Goal: Information Seeking & Learning: Learn about a topic

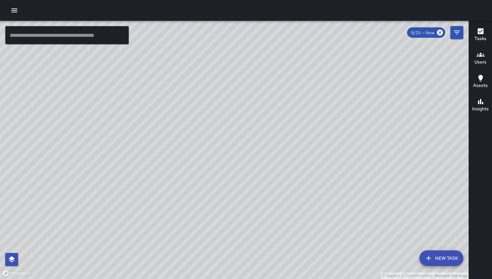
click at [60, 38] on input "text" at bounding box center [67, 35] width 124 height 18
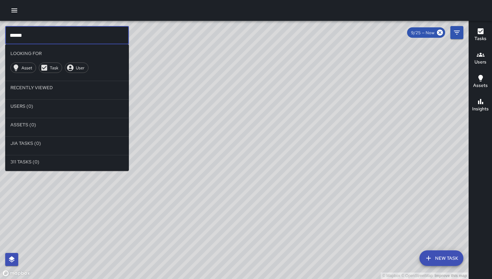
type input "******"
drag, startPoint x: 31, startPoint y: 37, endPoint x: 0, endPoint y: 37, distance: 30.6
click at [0, 37] on div "© Mapbox © OpenStreetMap Improve this map ****** ​ Looking For Asset Task User …" at bounding box center [234, 150] width 468 height 258
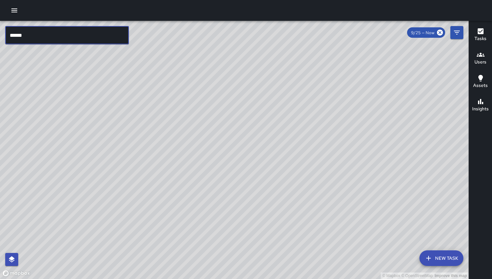
click at [13, 11] on icon "button" at bounding box center [14, 11] width 8 height 8
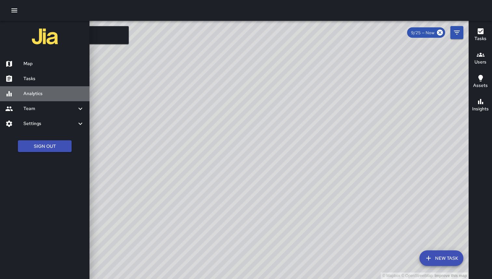
click at [33, 95] on h6 "Analytics" at bounding box center [53, 93] width 61 height 7
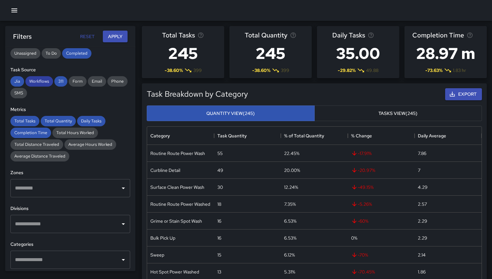
scroll to position [133, 0]
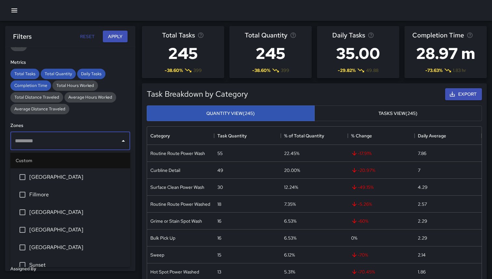
click at [58, 145] on input "text" at bounding box center [65, 141] width 104 height 12
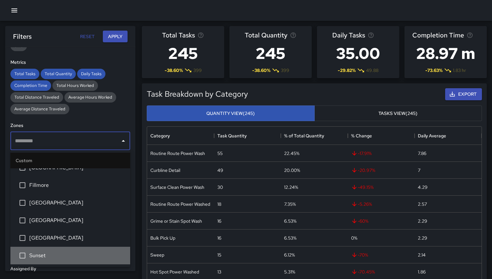
click at [33, 256] on span "Sunset" at bounding box center [77, 255] width 96 height 8
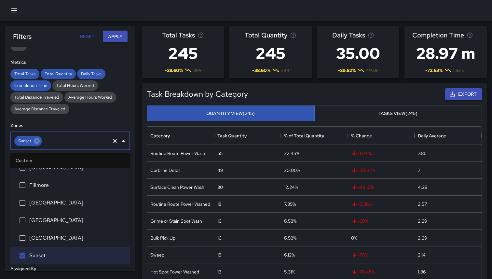
click at [117, 40] on button "Apply" at bounding box center [115, 37] width 25 height 12
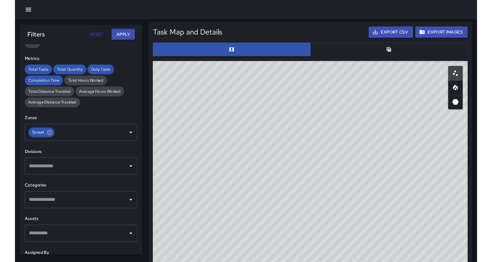
scroll to position [334, 0]
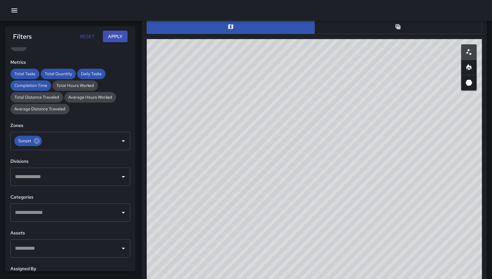
drag, startPoint x: 218, startPoint y: 123, endPoint x: 307, endPoint y: 66, distance: 106.0
click at [307, 66] on div "© Mapbox © OpenStreetMap Improve this map" at bounding box center [314, 169] width 335 height 260
drag, startPoint x: 218, startPoint y: 194, endPoint x: 295, endPoint y: 135, distance: 96.4
click at [295, 135] on div "© Mapbox © OpenStreetMap Improve this map" at bounding box center [314, 169] width 335 height 260
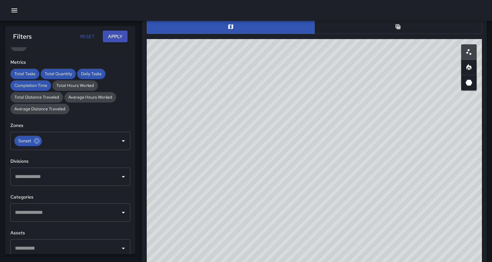
drag, startPoint x: 295, startPoint y: 152, endPoint x: 225, endPoint y: 186, distance: 78.1
click at [225, 186] on div "© Mapbox © OpenStreetMap Improve this map" at bounding box center [314, 169] width 335 height 260
click at [267, 152] on div "© Mapbox © OpenStreetMap Improve this map" at bounding box center [314, 169] width 335 height 260
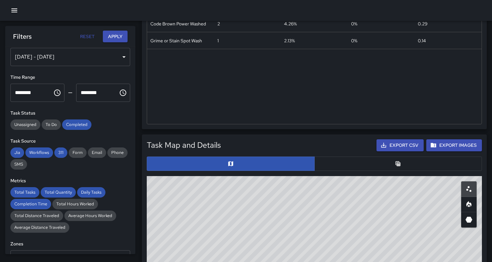
scroll to position [0, 0]
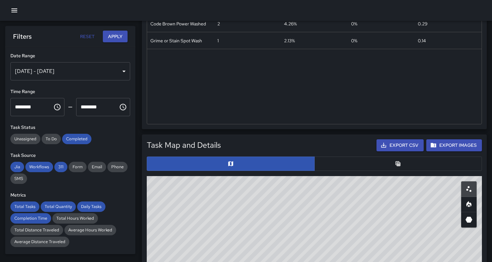
click at [108, 71] on div "[DATE] - [DATE]" at bounding box center [70, 71] width 120 height 18
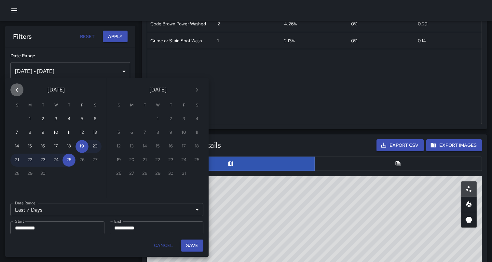
click at [19, 91] on icon "Previous month" at bounding box center [17, 90] width 8 height 8
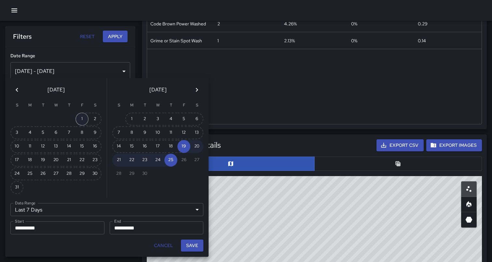
click at [82, 122] on button "1" at bounding box center [81, 119] width 13 height 13
type input "******"
type input "**********"
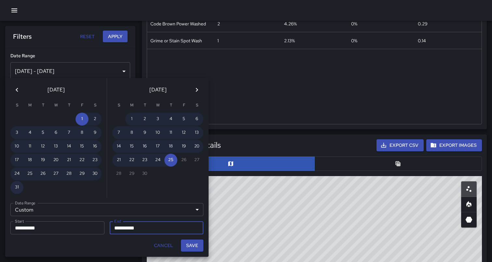
click at [16, 190] on button "31" at bounding box center [16, 187] width 13 height 13
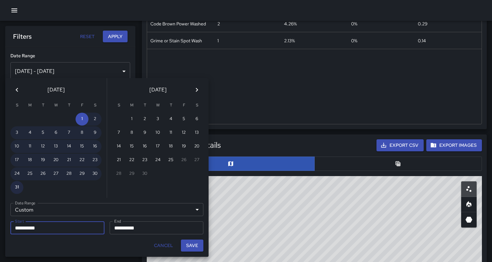
type input "**********"
click at [196, 241] on button "Save" at bounding box center [192, 245] width 22 height 12
type input "**********"
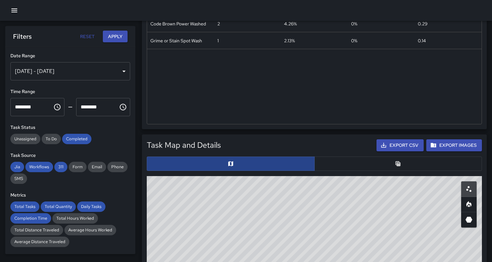
drag, startPoint x: 265, startPoint y: 218, endPoint x: 224, endPoint y: 158, distance: 73.4
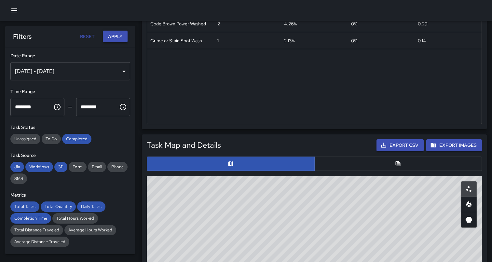
click at [111, 40] on button "Apply" at bounding box center [115, 37] width 25 height 12
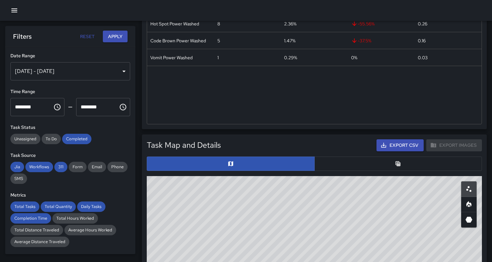
scroll to position [197, 0]
drag, startPoint x: 254, startPoint y: 219, endPoint x: 140, endPoint y: 242, distance: 115.8
drag, startPoint x: 225, startPoint y: 230, endPoint x: 199, endPoint y: 242, distance: 28.9
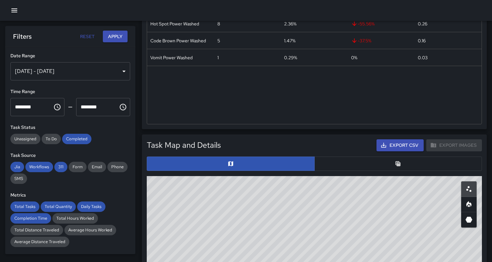
drag, startPoint x: 211, startPoint y: 231, endPoint x: 285, endPoint y: 223, distance: 74.6
drag, startPoint x: 225, startPoint y: 198, endPoint x: 257, endPoint y: 177, distance: 38.2
drag, startPoint x: 212, startPoint y: 231, endPoint x: 242, endPoint y: 222, distance: 31.0
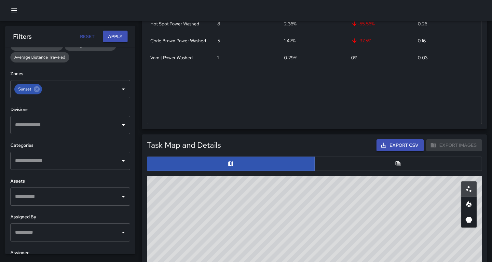
scroll to position [186, 0]
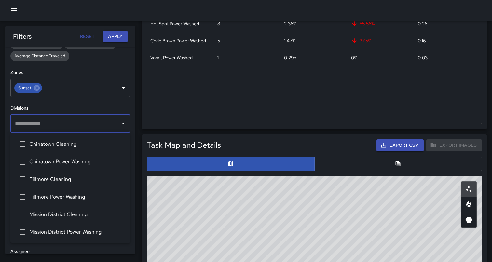
click at [91, 124] on input "text" at bounding box center [65, 123] width 104 height 12
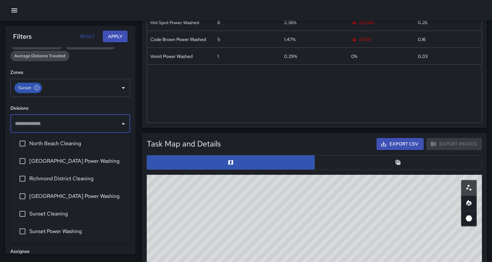
click at [86, 111] on h6 "Divisions" at bounding box center [70, 108] width 120 height 7
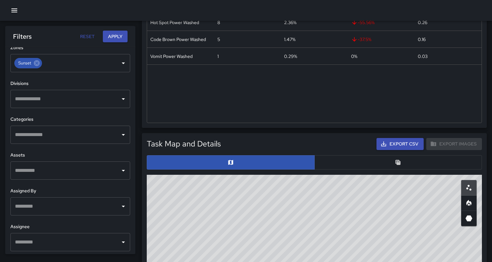
scroll to position [212, 0]
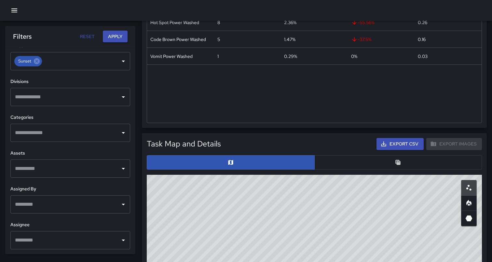
click at [114, 32] on button "Apply" at bounding box center [115, 37] width 25 height 12
drag, startPoint x: 240, startPoint y: 223, endPoint x: 238, endPoint y: 245, distance: 21.6
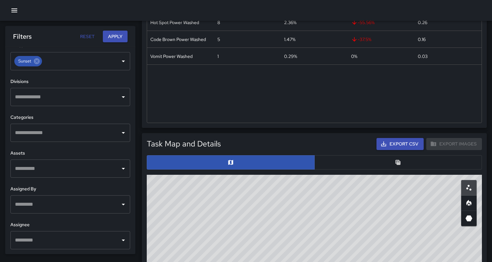
drag, startPoint x: 256, startPoint y: 228, endPoint x: 233, endPoint y: 211, distance: 28.5
drag, startPoint x: 257, startPoint y: 224, endPoint x: 220, endPoint y: 229, distance: 37.7
drag, startPoint x: 281, startPoint y: 230, endPoint x: 221, endPoint y: 261, distance: 67.2
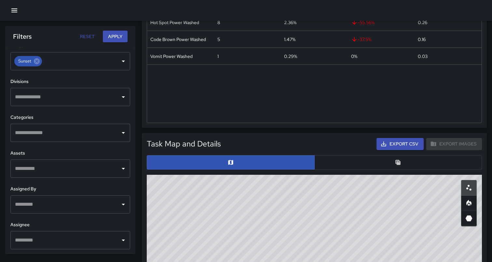
drag, startPoint x: 252, startPoint y: 241, endPoint x: 291, endPoint y: 211, distance: 49.4
drag, startPoint x: 220, startPoint y: 223, endPoint x: 284, endPoint y: 222, distance: 64.4
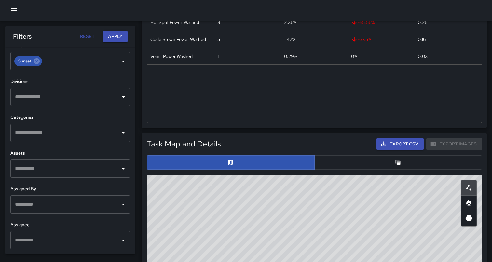
drag, startPoint x: 214, startPoint y: 232, endPoint x: 214, endPoint y: 218, distance: 14.3
drag, startPoint x: 253, startPoint y: 212, endPoint x: 128, endPoint y: 225, distance: 125.3
click at [128, 225] on body "**********" at bounding box center [246, 229] width 492 height 855
drag, startPoint x: 227, startPoint y: 205, endPoint x: 141, endPoint y: 235, distance: 91.4
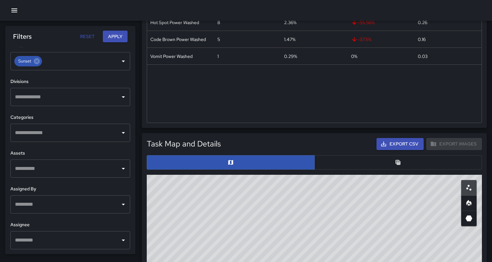
drag, startPoint x: 233, startPoint y: 219, endPoint x: 166, endPoint y: 231, distance: 67.4
drag, startPoint x: 167, startPoint y: 231, endPoint x: 259, endPoint y: 214, distance: 93.3
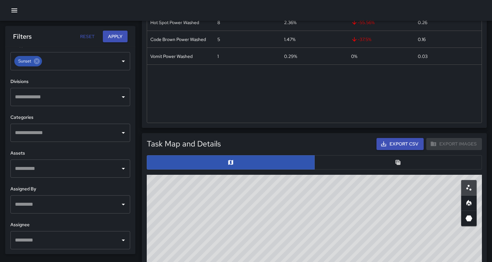
drag, startPoint x: 210, startPoint y: 210, endPoint x: 273, endPoint y: 206, distance: 62.9
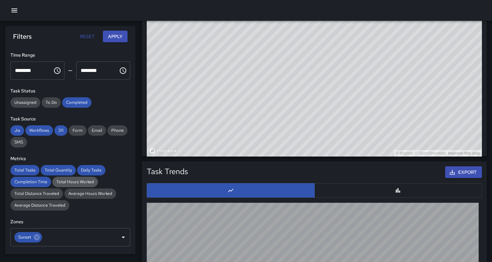
scroll to position [0, 0]
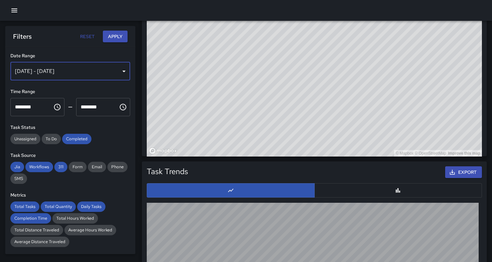
click at [58, 73] on div "[DATE] - [DATE]" at bounding box center [70, 71] width 120 height 18
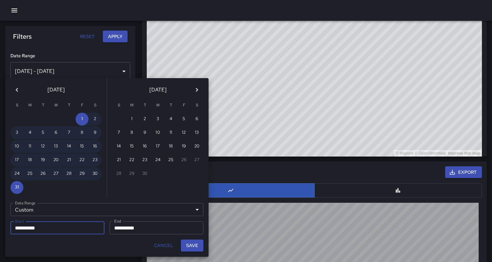
click at [15, 94] on button "Previous month" at bounding box center [16, 89] width 13 height 13
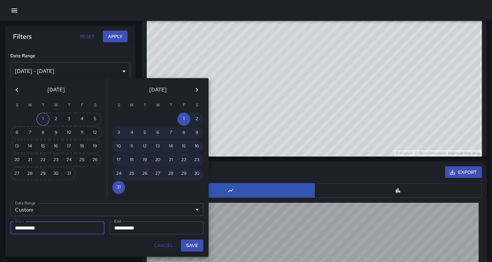
click at [46, 118] on button "1" at bounding box center [42, 119] width 13 height 13
type input "**********"
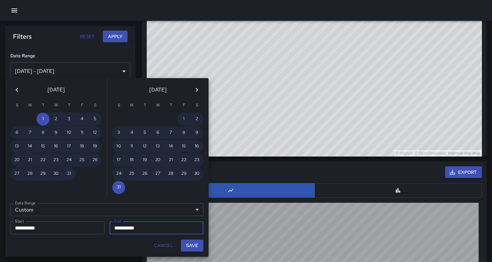
click at [71, 173] on button "31" at bounding box center [68, 173] width 13 height 13
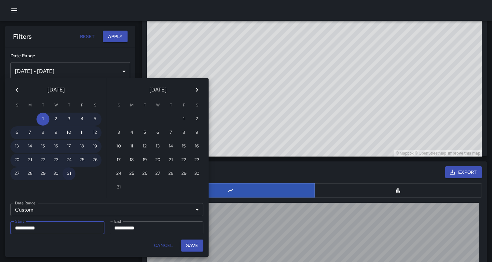
type input "**********"
click at [197, 246] on button "Save" at bounding box center [192, 245] width 22 height 12
type input "**********"
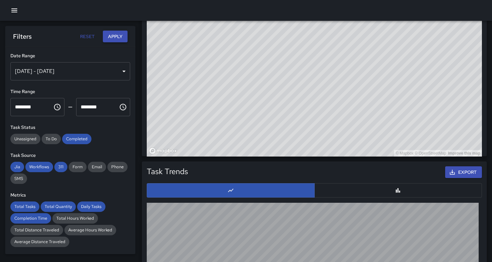
click at [119, 38] on button "Apply" at bounding box center [115, 37] width 25 height 12
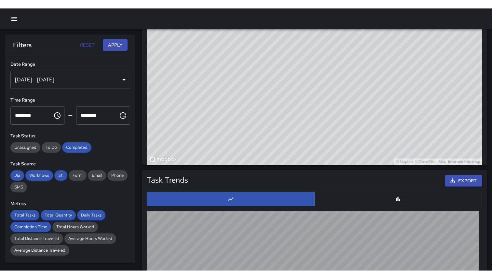
scroll to position [477, 0]
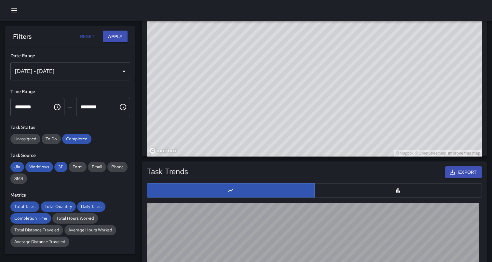
drag, startPoint x: 229, startPoint y: 81, endPoint x: 254, endPoint y: 147, distance: 70.3
click at [254, 147] on div "© Mapbox © OpenStreetMap Improve this map" at bounding box center [314, 26] width 335 height 260
drag, startPoint x: 403, startPoint y: 61, endPoint x: 385, endPoint y: 51, distance: 20.2
click at [386, 51] on div "© Mapbox © OpenStreetMap Improve this map" at bounding box center [314, 26] width 335 height 260
drag, startPoint x: 264, startPoint y: 100, endPoint x: 293, endPoint y: 96, distance: 29.3
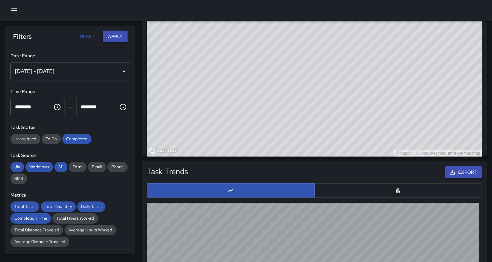
click at [293, 96] on div "© Mapbox © OpenStreetMap Improve this map" at bounding box center [314, 26] width 335 height 260
